Goal: Task Accomplishment & Management: Manage account settings

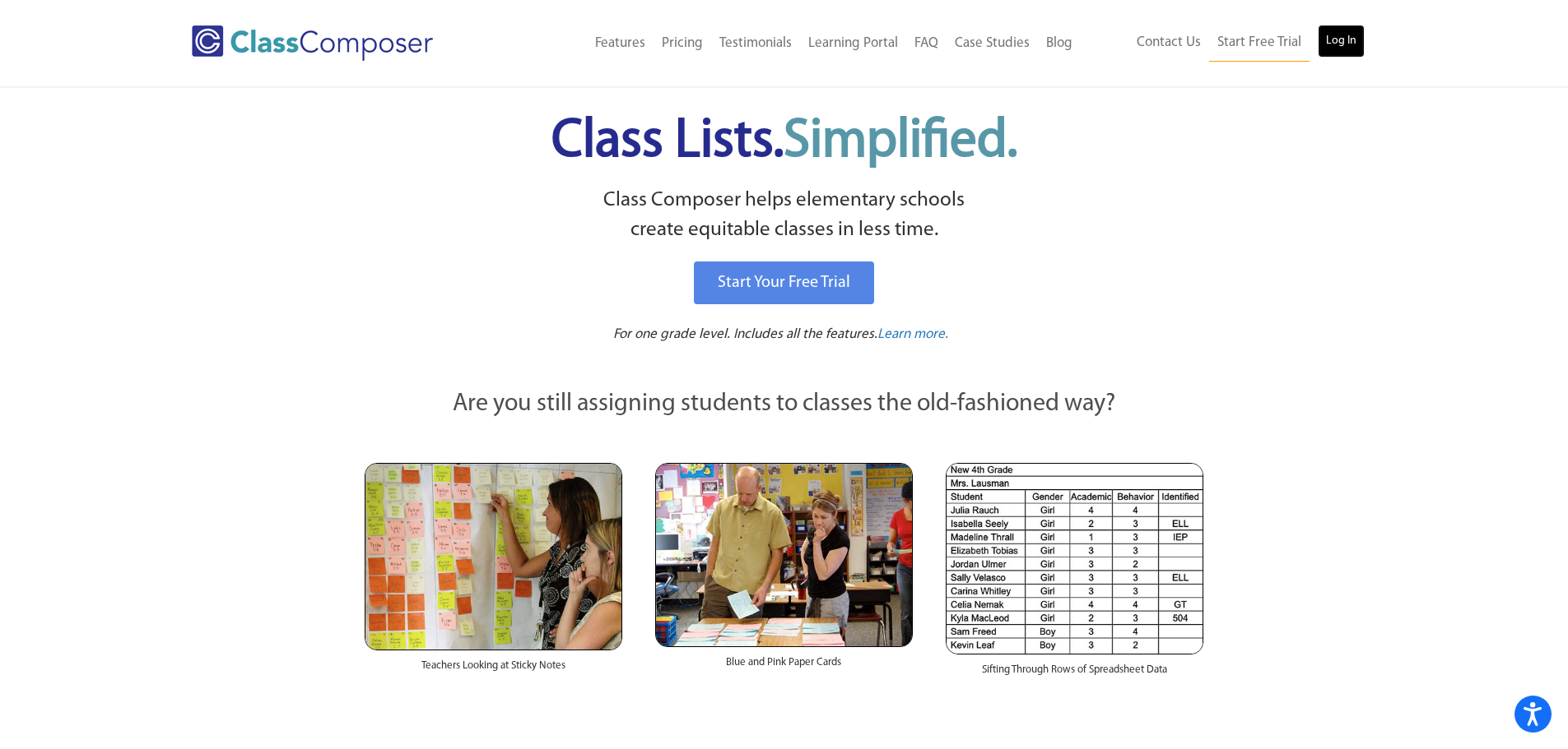
click at [1327, 35] on link "Log In" at bounding box center [1341, 41] width 47 height 33
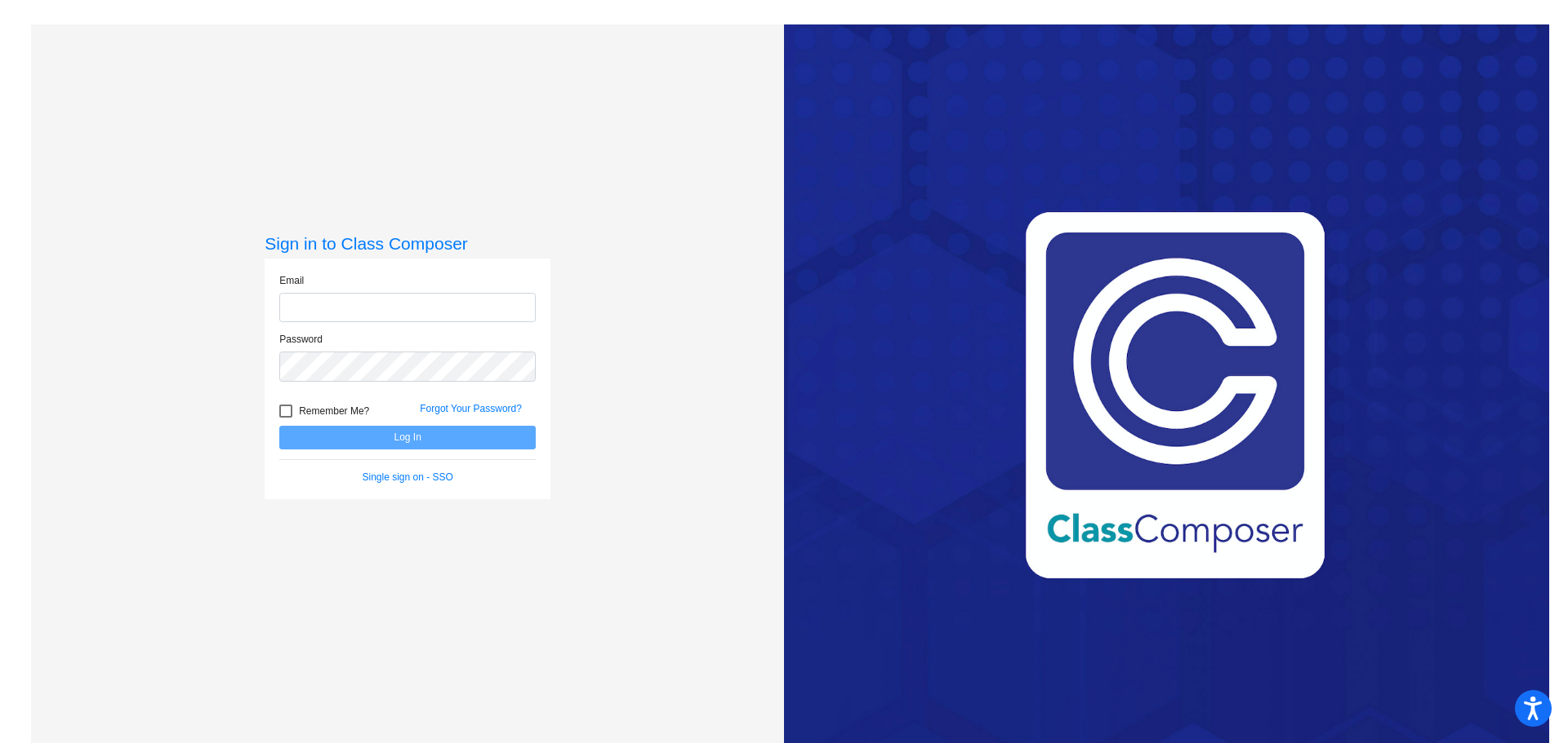
click at [298, 299] on input "email" at bounding box center [407, 308] width 256 height 30
type input "[EMAIL_ADDRESS][DOMAIN_NAME]"
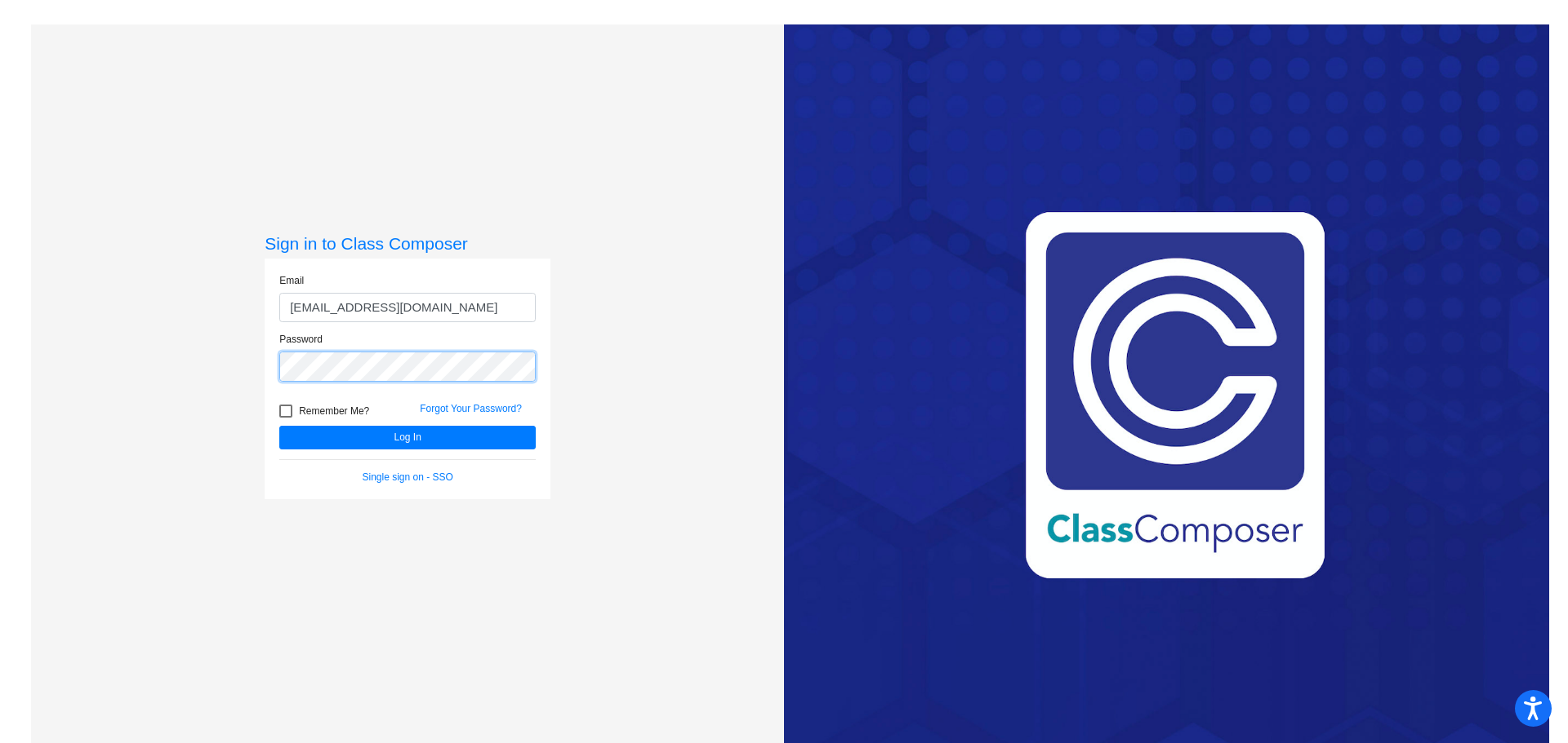
click at [279, 426] on button "Log In" at bounding box center [407, 438] width 256 height 24
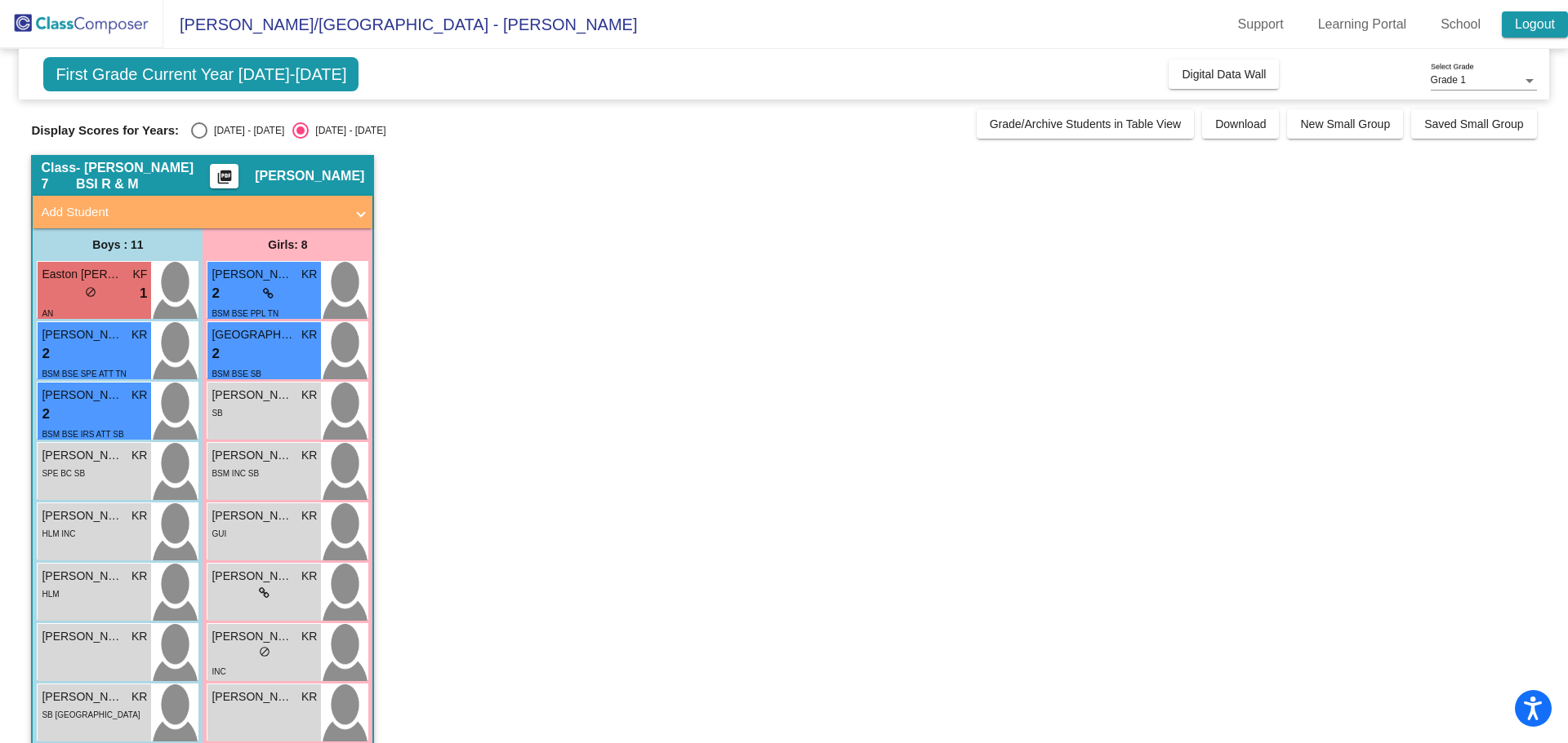
click at [1529, 20] on link "Logout" at bounding box center [1535, 25] width 66 height 26
